Goal: Ask a question: Seek information or help from site administrators or community

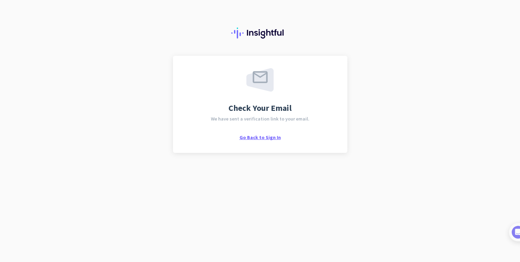
click at [268, 135] on span "Go Back to Sign In" at bounding box center [260, 138] width 41 height 6
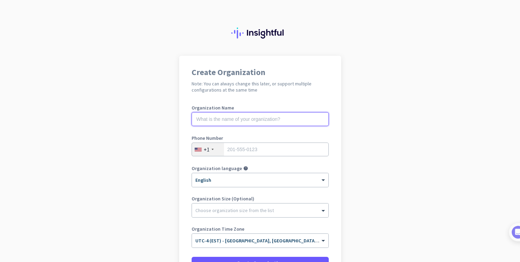
click at [258, 122] on input "text" at bounding box center [260, 119] width 137 height 14
type input "Mercor"
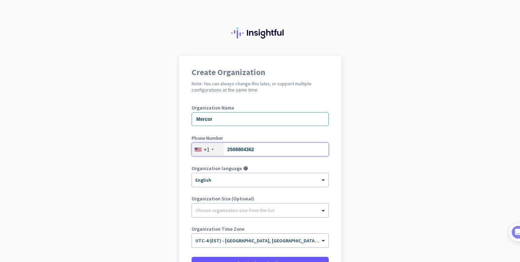
type input "2508804362"
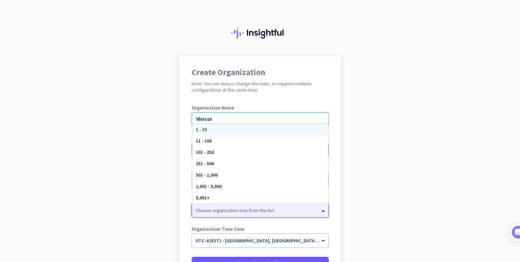
click at [229, 210] on div at bounding box center [260, 209] width 137 height 7
click at [224, 201] on div "5,001+" at bounding box center [260, 197] width 136 height 11
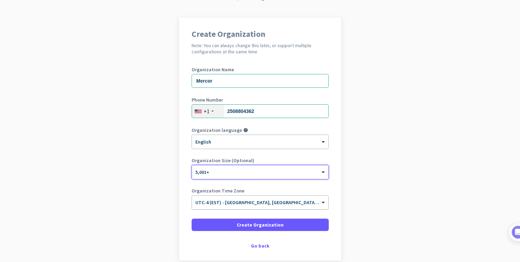
scroll to position [38, 0]
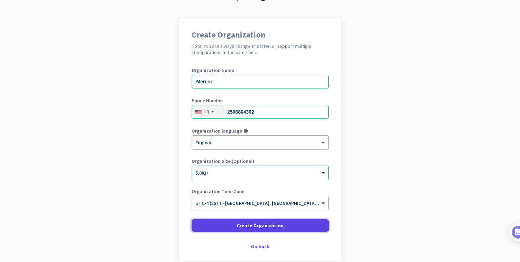
click at [269, 227] on span "Create Organization" at bounding box center [260, 225] width 47 height 7
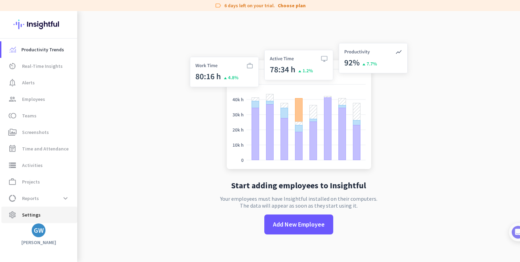
click at [32, 215] on span "Settings" at bounding box center [31, 215] width 19 height 8
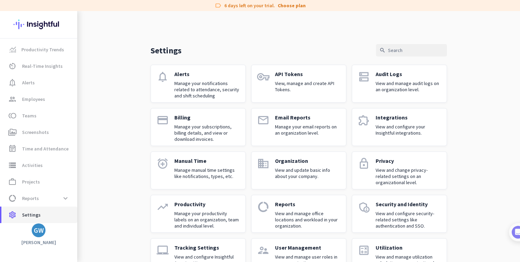
scroll to position [25, 0]
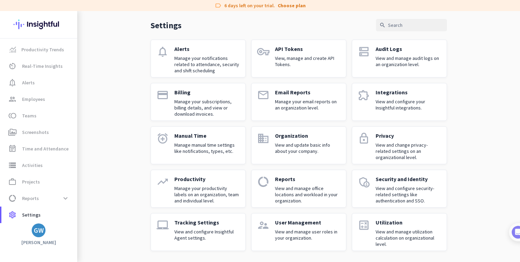
click at [297, 225] on p "User Management" at bounding box center [308, 222] width 66 height 7
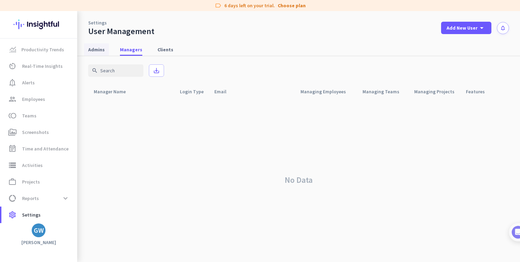
click at [96, 51] on span "Admins" at bounding box center [96, 49] width 17 height 7
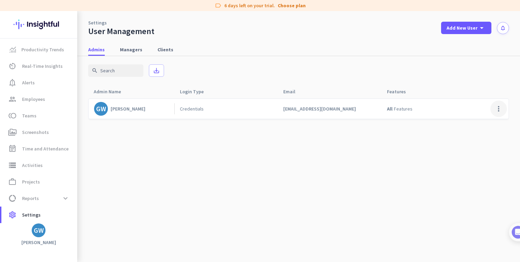
click at [498, 109] on span at bounding box center [499, 109] width 17 height 17
click at [211, 192] on div at bounding box center [260, 131] width 520 height 262
click at [45, 186] on span "work_outline Projects" at bounding box center [39, 182] width 65 height 8
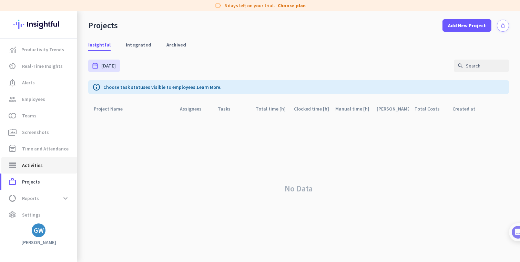
click at [36, 170] on link "storage Activities" at bounding box center [39, 165] width 76 height 17
type input "Wed, Sep 10"
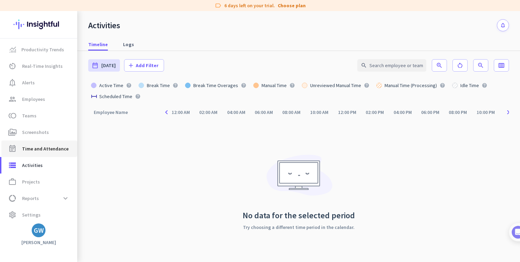
click at [42, 152] on span "Time and Attendance" at bounding box center [45, 149] width 47 height 8
type input "Wed, Sep 10 - Wed, Sep 10"
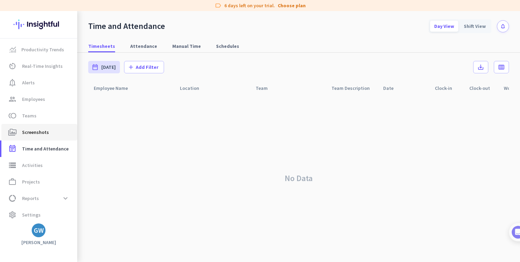
click at [42, 136] on span "Screenshots" at bounding box center [35, 132] width 27 height 8
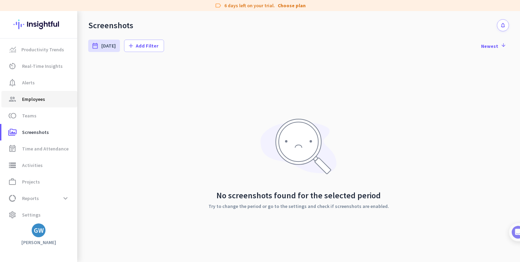
click at [40, 99] on span "Employees" at bounding box center [33, 99] width 23 height 8
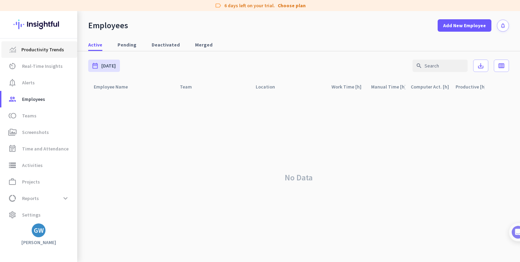
click at [33, 51] on span "Productivity Trends" at bounding box center [42, 50] width 43 height 8
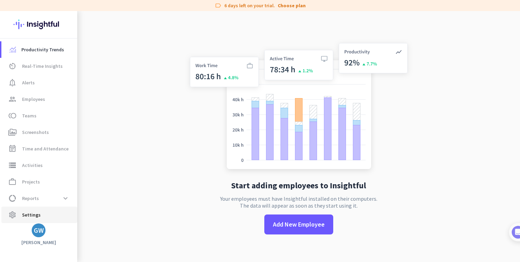
click at [33, 214] on span "Settings" at bounding box center [31, 215] width 19 height 8
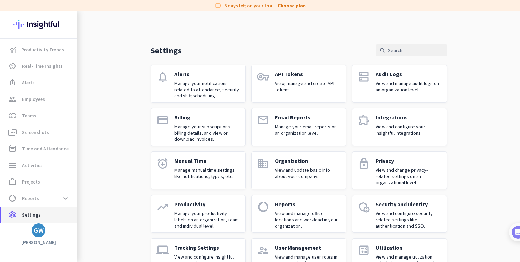
scroll to position [2, 0]
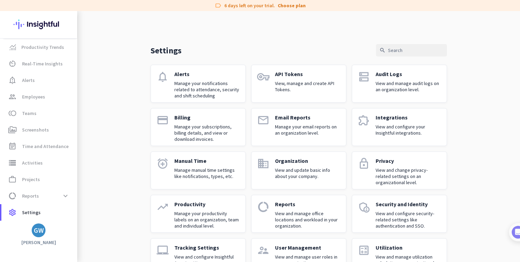
click at [37, 232] on div "GW" at bounding box center [39, 230] width 10 height 7
click at [84, 182] on span "Personal Settings" at bounding box center [75, 180] width 42 height 6
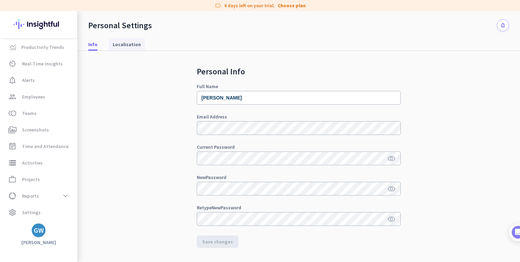
click at [128, 44] on span "Localization" at bounding box center [127, 44] width 28 height 7
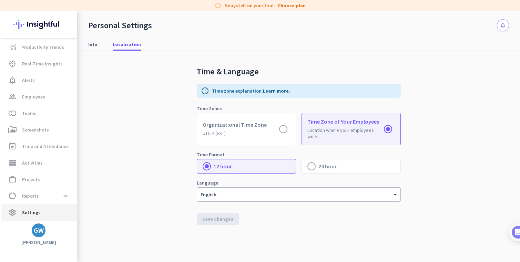
click at [36, 214] on span "Settings" at bounding box center [31, 213] width 19 height 8
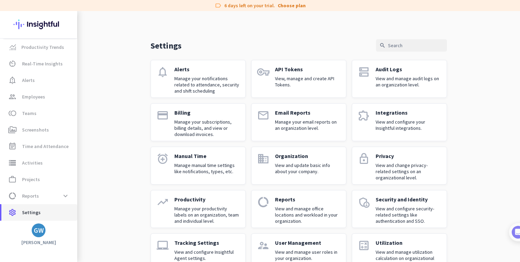
scroll to position [25, 0]
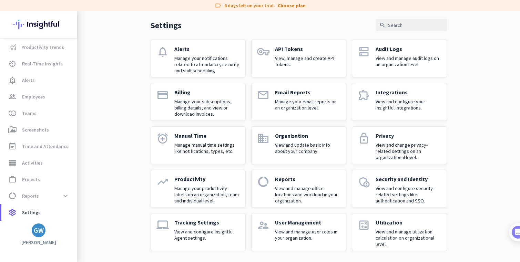
click at [323, 145] on p "View and update basic info about your company." at bounding box center [308, 148] width 66 height 12
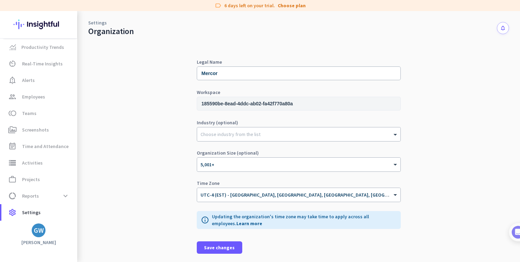
scroll to position [4, 0]
click at [44, 234] on div "GW" at bounding box center [39, 231] width 14 height 14
click at [77, 207] on span "Help" at bounding box center [75, 205] width 42 height 6
click at [33, 213] on span "Settings" at bounding box center [31, 213] width 19 height 8
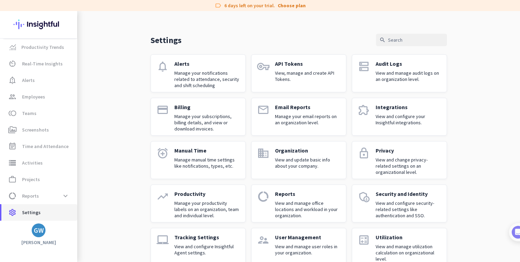
scroll to position [25, 0]
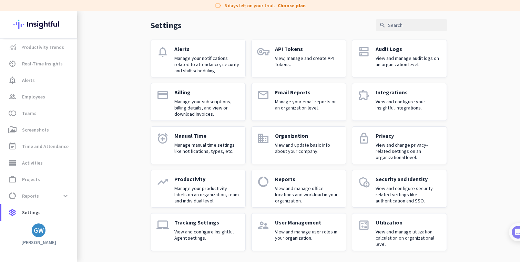
click at [269, 236] on div "supervisor_account" at bounding box center [263, 232] width 12 height 26
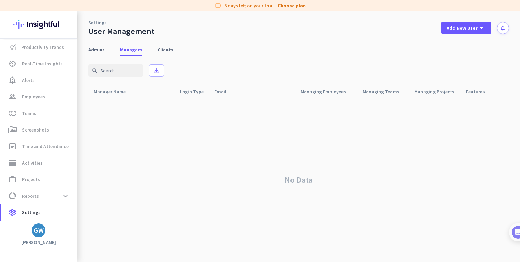
click at [37, 232] on div "GW" at bounding box center [39, 230] width 10 height 7
click at [78, 183] on span "Personal Settings" at bounding box center [75, 180] width 42 height 6
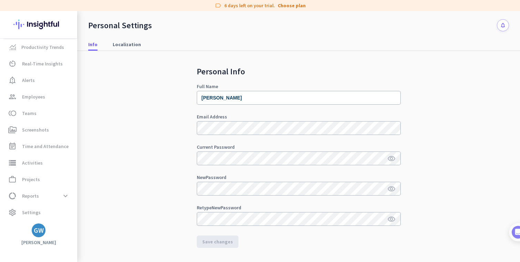
scroll to position [176, 0]
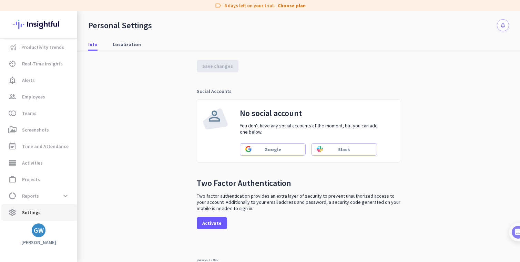
click at [41, 215] on span "settings Settings" at bounding box center [39, 213] width 65 height 8
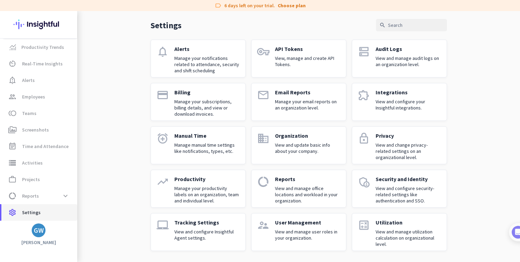
scroll to position [25, 0]
click at [396, 230] on p "View and manage utilization calculation on organizational level." at bounding box center [409, 238] width 66 height 19
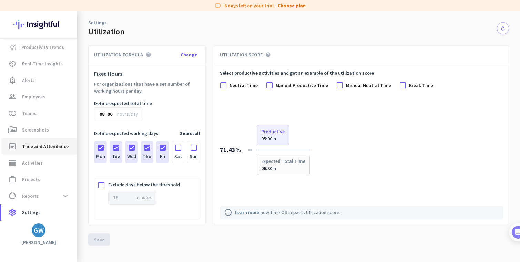
click at [42, 147] on span "Time and Attendance" at bounding box center [45, 146] width 47 height 8
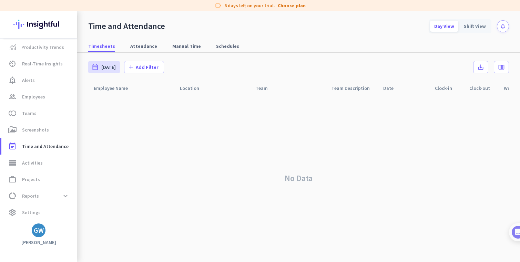
click at [35, 229] on div "GW" at bounding box center [39, 230] width 10 height 7
click at [82, 180] on span "Personal Settings" at bounding box center [75, 180] width 42 height 6
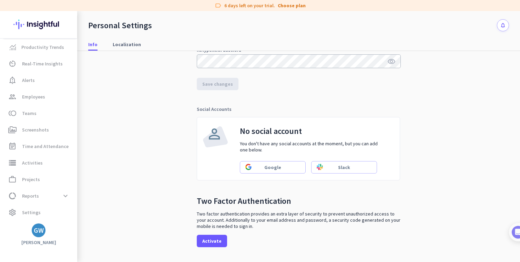
scroll to position [176, 0]
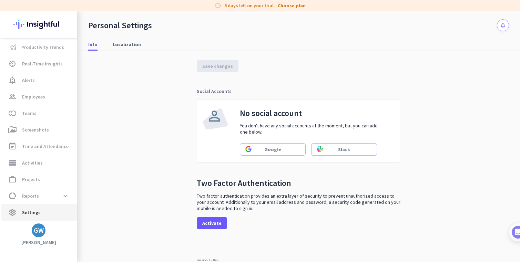
click at [42, 215] on span "settings Settings" at bounding box center [39, 213] width 65 height 8
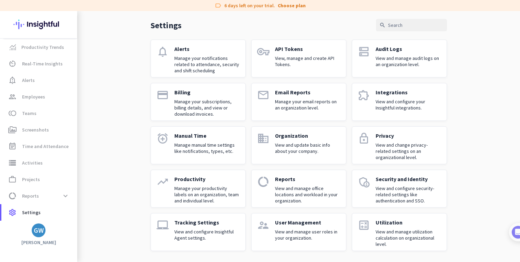
click at [213, 106] on p "Manage your subscriptions, billing details, and view or download invoices." at bounding box center [208, 108] width 66 height 19
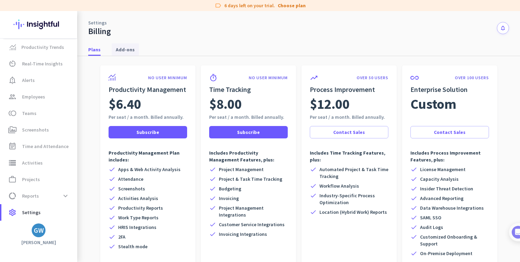
scroll to position [11, 0]
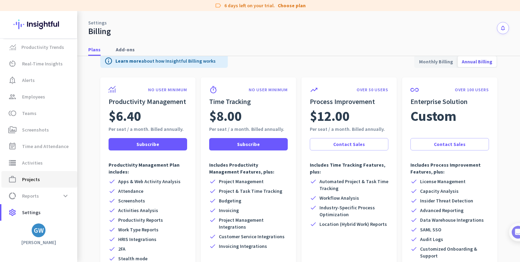
click at [38, 187] on link "work_outline Projects" at bounding box center [39, 179] width 76 height 17
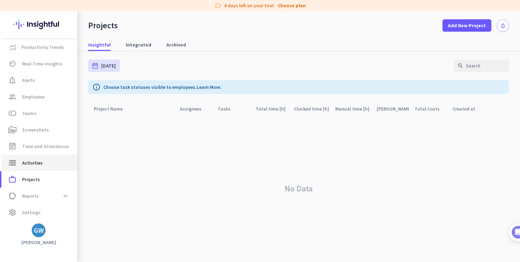
click at [39, 162] on span "Activities" at bounding box center [32, 163] width 21 height 8
type input "Wed, Sep 10"
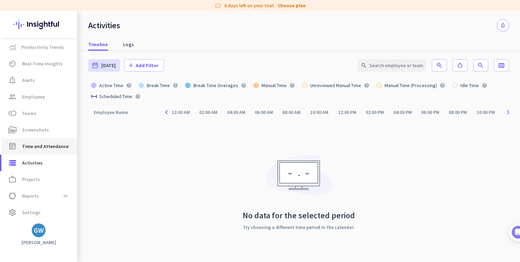
click at [42, 147] on span "Time and Attendance" at bounding box center [45, 146] width 47 height 8
type input "Wed, Sep 10 - Wed, Sep 10"
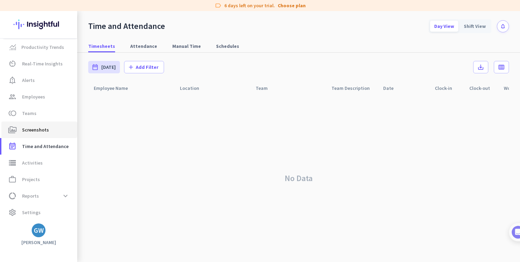
click at [40, 135] on link "perm_media Screenshots" at bounding box center [39, 130] width 76 height 17
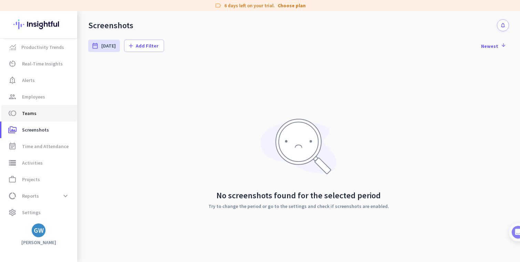
click at [32, 111] on span "Teams" at bounding box center [29, 113] width 14 height 8
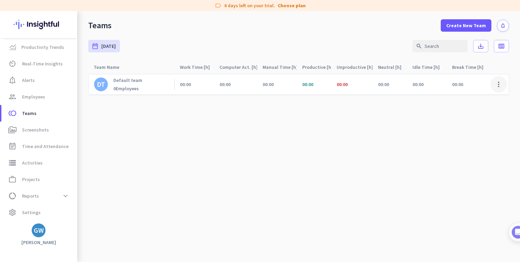
click at [499, 84] on span at bounding box center [499, 84] width 17 height 17
click at [321, 137] on div at bounding box center [260, 131] width 520 height 262
click at [46, 84] on span "notification_important Alerts" at bounding box center [39, 80] width 65 height 8
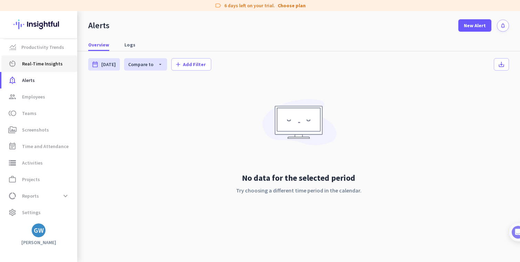
click at [43, 67] on span "Real-Time Insights" at bounding box center [42, 64] width 41 height 8
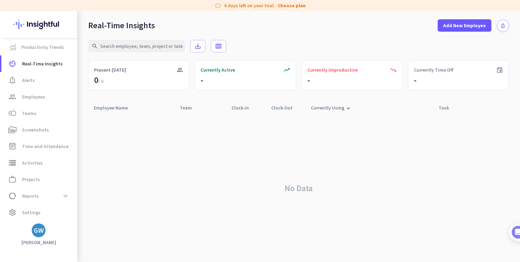
click at [39, 235] on div "GW" at bounding box center [39, 231] width 14 height 14
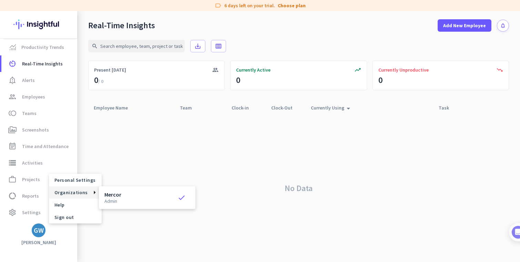
click at [29, 210] on div at bounding box center [260, 131] width 520 height 262
click at [29, 210] on span "Settings" at bounding box center [31, 213] width 19 height 8
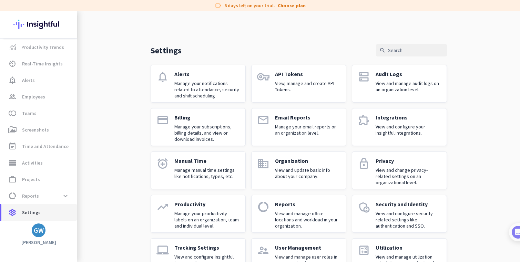
scroll to position [25, 0]
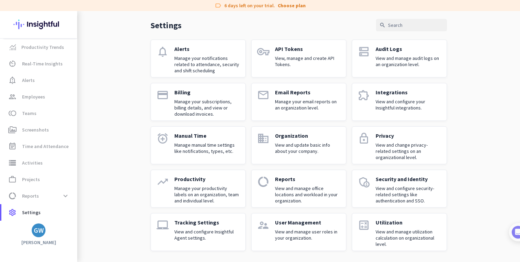
click at [432, 190] on p "View and configure security-related settings like authentication and SSO." at bounding box center [409, 195] width 66 height 19
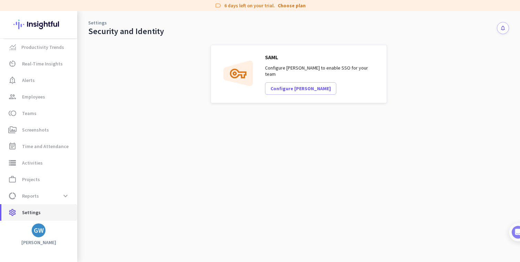
click at [40, 212] on span "settings Settings" at bounding box center [39, 213] width 65 height 8
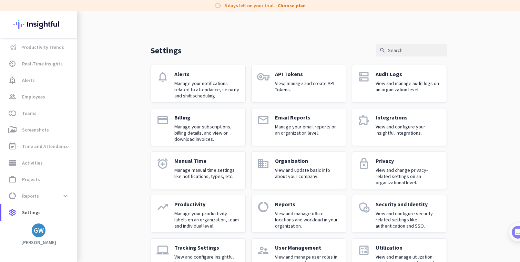
click at [211, 131] on p "Manage your subscriptions, billing details, and view or download invoices." at bounding box center [208, 133] width 66 height 19
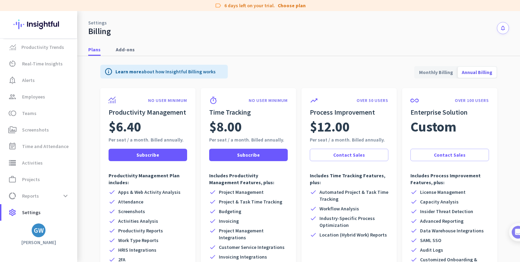
click at [436, 76] on span "Monthly Billing" at bounding box center [436, 72] width 42 height 17
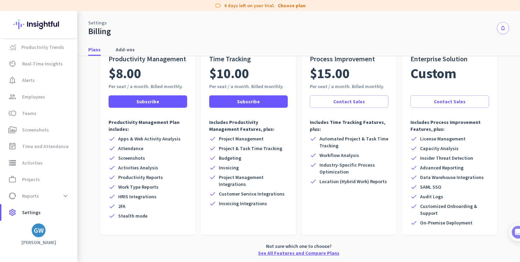
click at [309, 252] on link "See All Features and Compare Plans" at bounding box center [298, 253] width 81 height 7
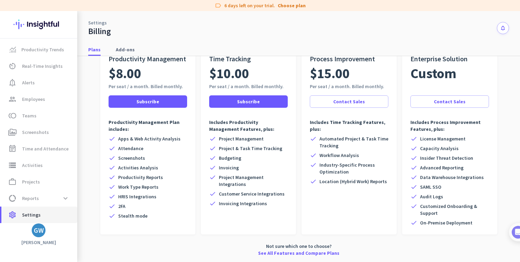
click at [43, 215] on span "settings Settings" at bounding box center [39, 215] width 65 height 8
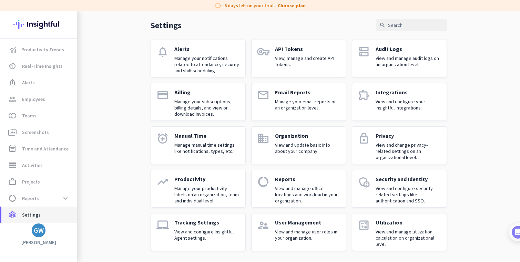
scroll to position [25, 0]
click at [412, 145] on p "View and change privacy-related settings on an organizational level." at bounding box center [409, 151] width 66 height 19
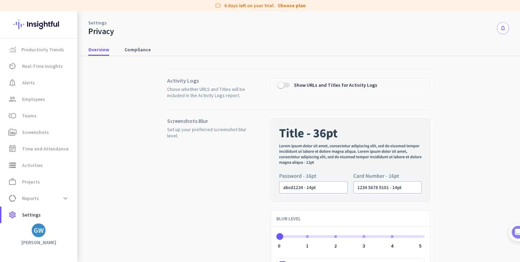
scroll to position [62, 0]
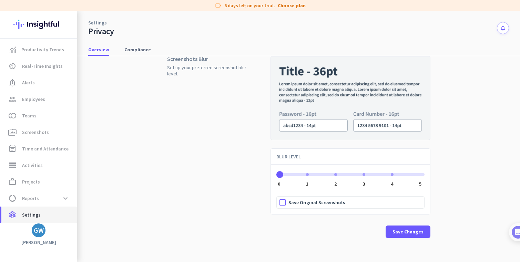
click at [31, 217] on span "Settings" at bounding box center [31, 215] width 19 height 8
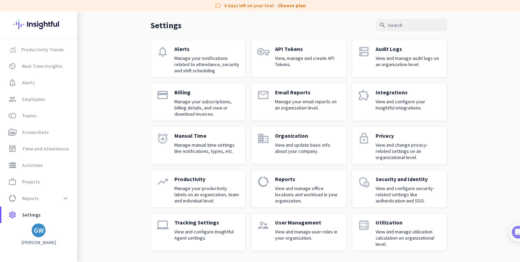
click at [303, 48] on p "API Tokens" at bounding box center [308, 49] width 66 height 7
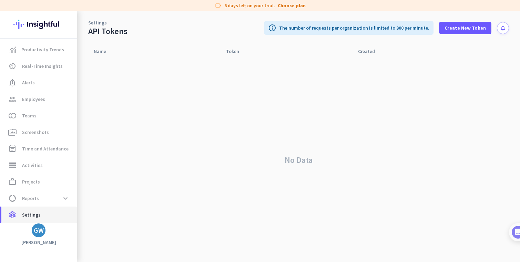
click at [45, 217] on span "settings Settings" at bounding box center [39, 215] width 65 height 8
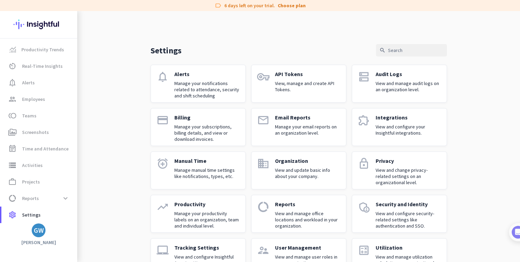
click at [294, 160] on p "Organization" at bounding box center [308, 161] width 66 height 7
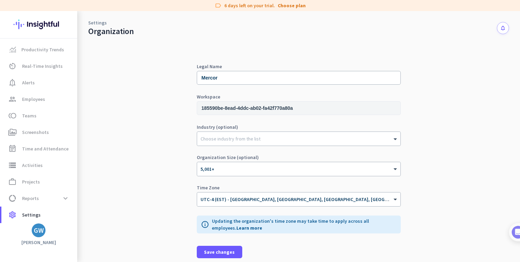
scroll to position [4, 0]
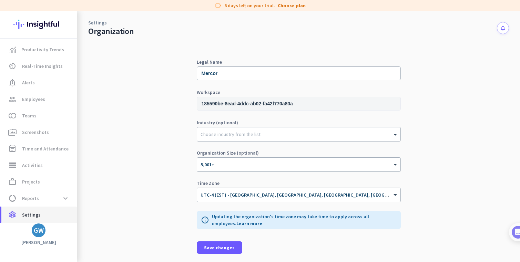
click at [30, 212] on span "Settings" at bounding box center [31, 215] width 19 height 8
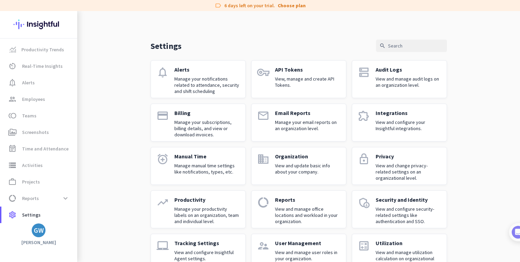
click at [219, 80] on p "Manage your notifications related to attendance, security and shift scheduling" at bounding box center [208, 85] width 66 height 19
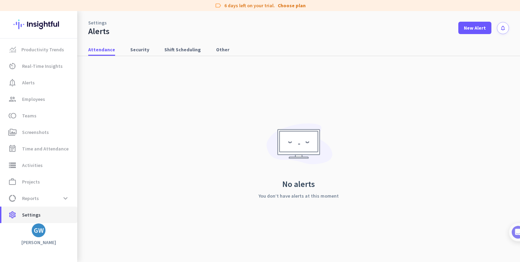
click at [38, 215] on span "Settings" at bounding box center [31, 215] width 19 height 8
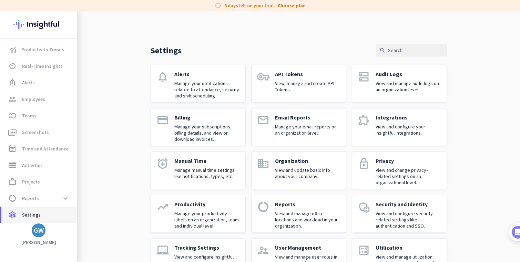
scroll to position [25, 0]
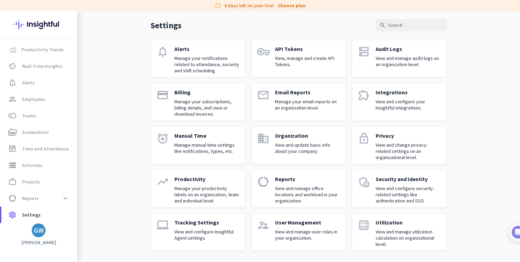
click at [407, 238] on p "View and manage utilization calculation on organizational level." at bounding box center [409, 238] width 66 height 19
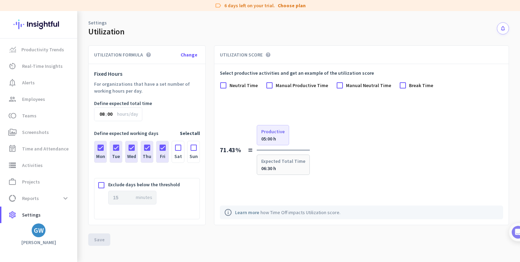
click at [41, 238] on div "Productivity Trends av_timer Real-Time Insights notification_important Alerts g…" at bounding box center [38, 136] width 77 height 251
click at [37, 231] on div "GW" at bounding box center [39, 230] width 10 height 7
click at [87, 179] on span "Personal Settings" at bounding box center [75, 180] width 42 height 6
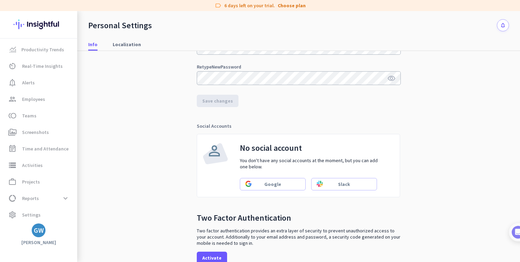
scroll to position [176, 0]
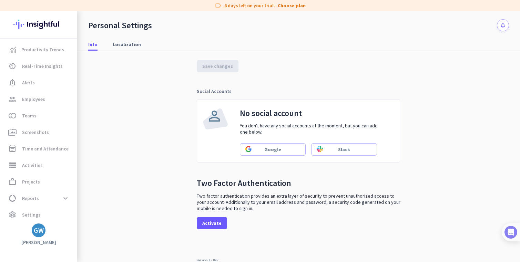
click at [516, 230] on img at bounding box center [511, 232] width 13 height 13
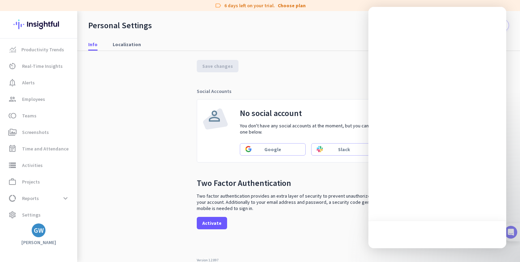
scroll to position [0, 0]
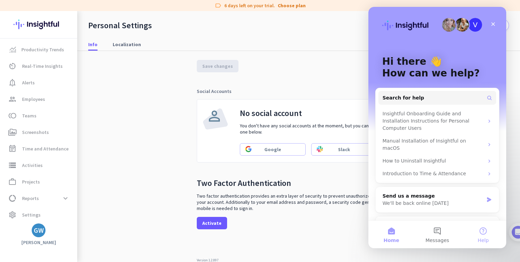
click at [496, 233] on button "Help" at bounding box center [484, 235] width 46 height 28
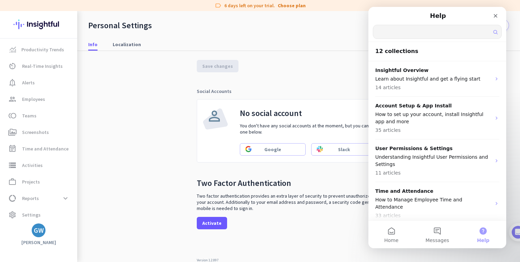
click at [406, 33] on input "Search for help" at bounding box center [438, 31] width 128 height 13
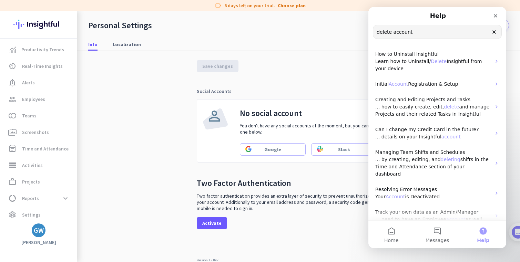
click at [436, 31] on input "delete account" at bounding box center [438, 31] width 128 height 13
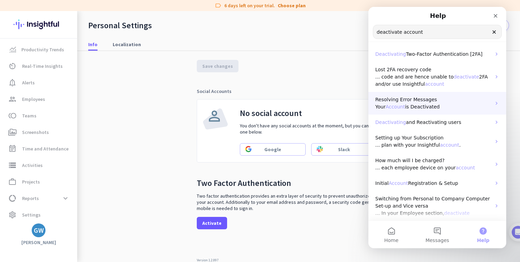
type input "deactivate account"
click at [440, 110] on p "Your Account is Deactivated" at bounding box center [434, 106] width 116 height 7
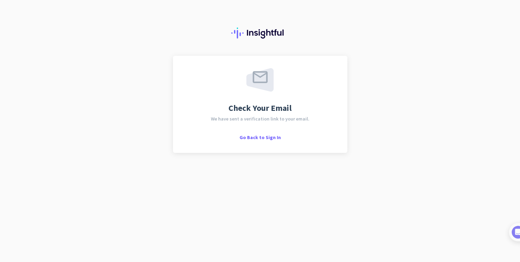
click at [258, 133] on div "Check Your Email We have sent a verification link to your email. Go Back to Sig…" at bounding box center [261, 104] width 150 height 72
click at [258, 139] on span "Go Back to Sign In" at bounding box center [260, 138] width 41 height 6
